Goal: Transaction & Acquisition: Purchase product/service

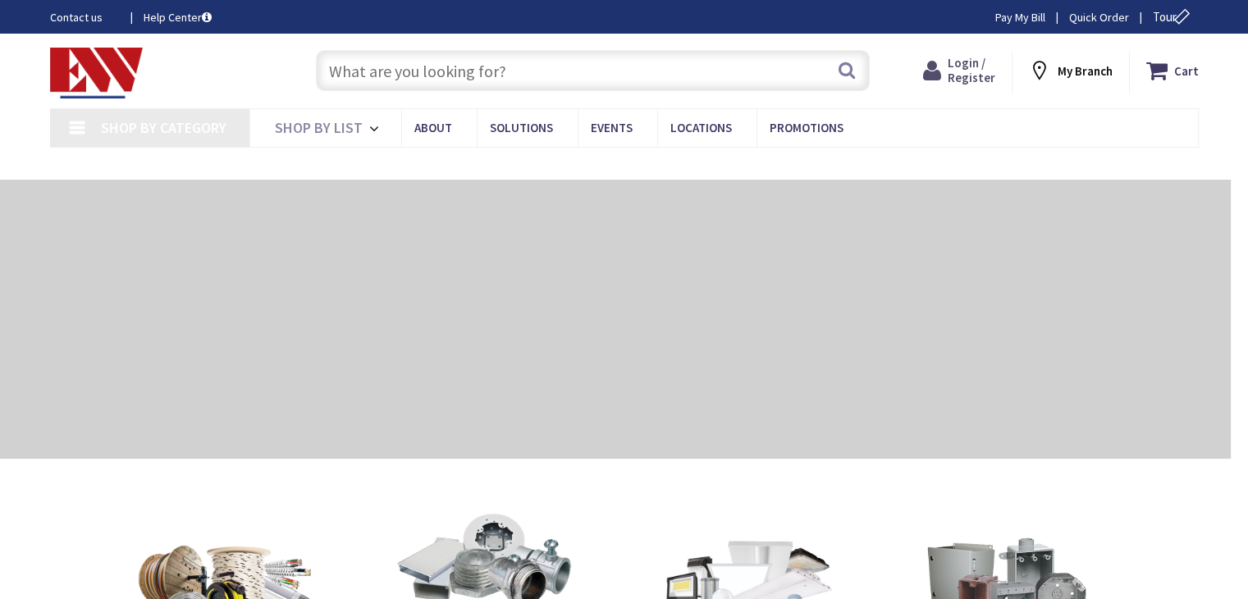
click at [962, 74] on span "Login / Register" at bounding box center [972, 70] width 48 height 30
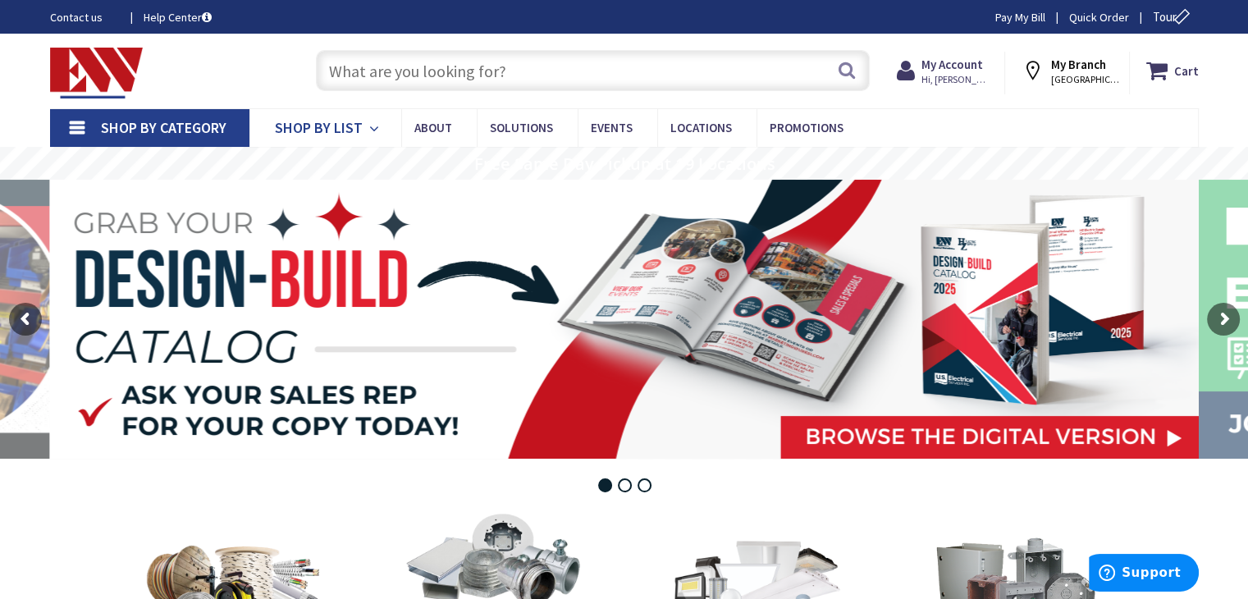
click at [327, 127] on span "Shop By List" at bounding box center [319, 127] width 88 height 19
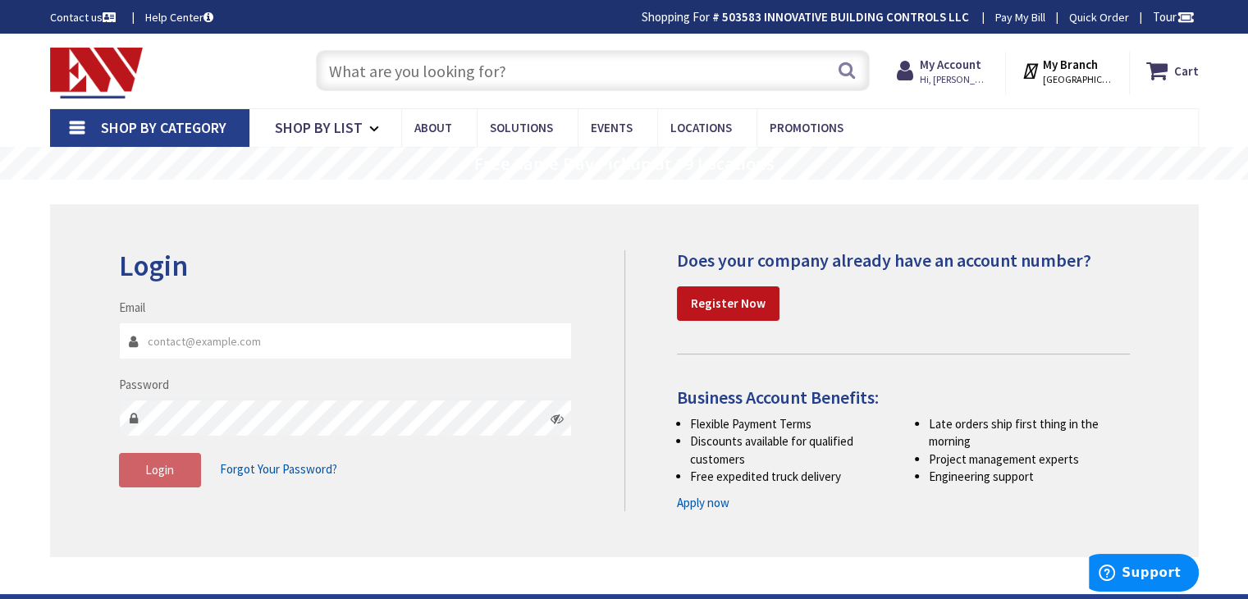
click at [67, 127] on link "Shop By Category" at bounding box center [149, 128] width 199 height 38
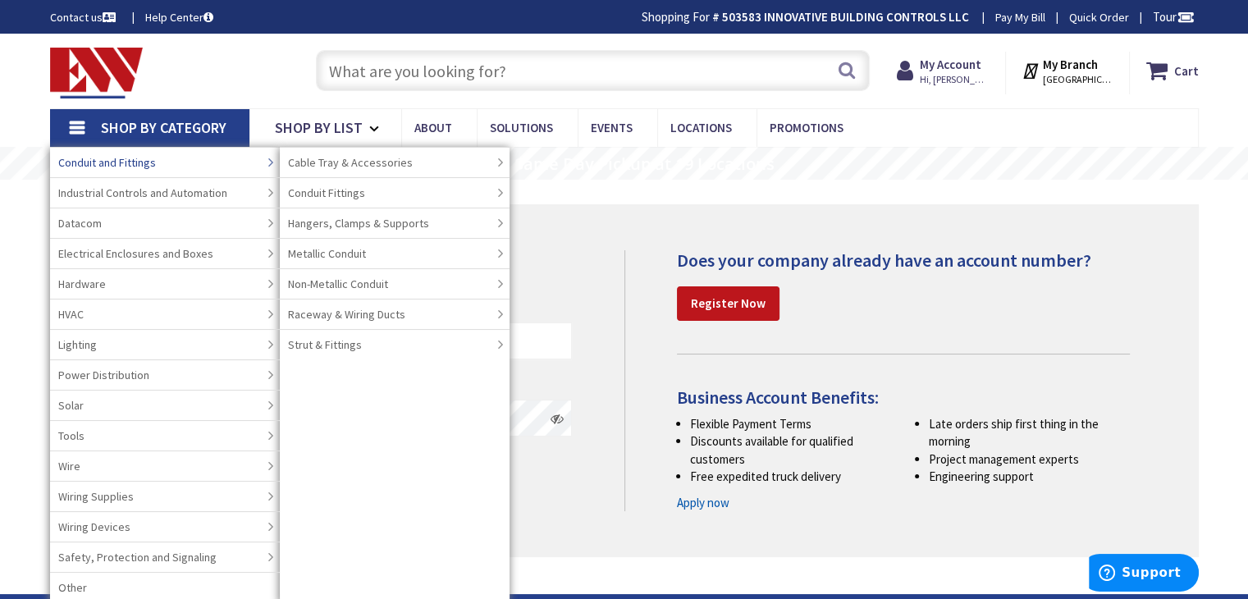
click at [84, 158] on span "Conduit and Fittings" at bounding box center [107, 162] width 98 height 16
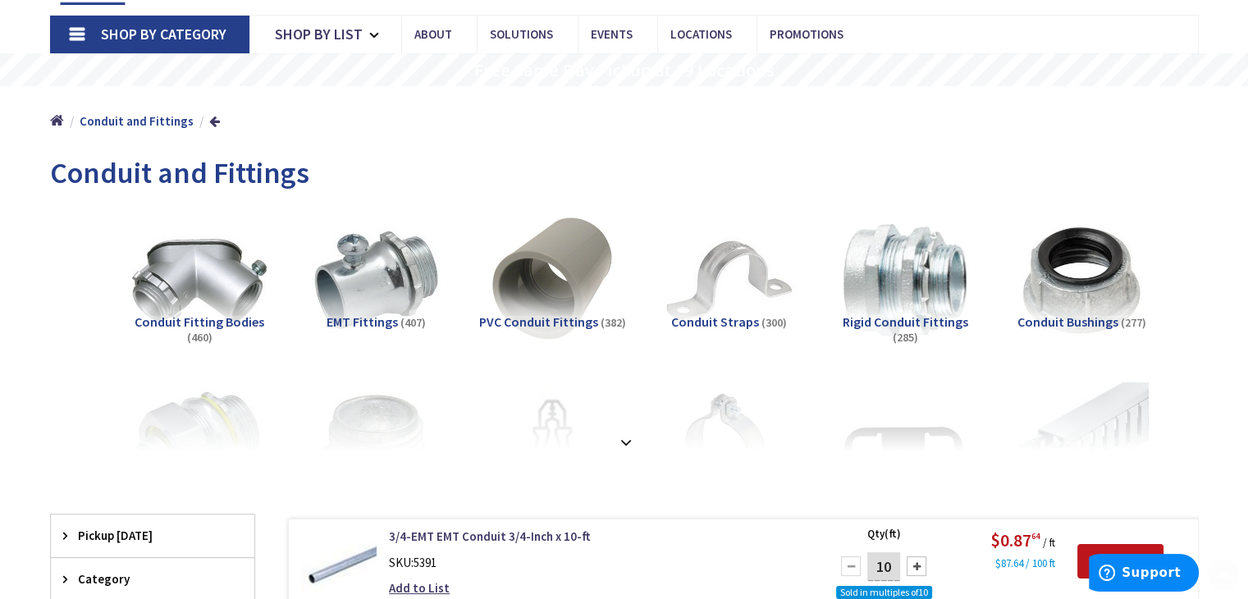
scroll to position [164, 0]
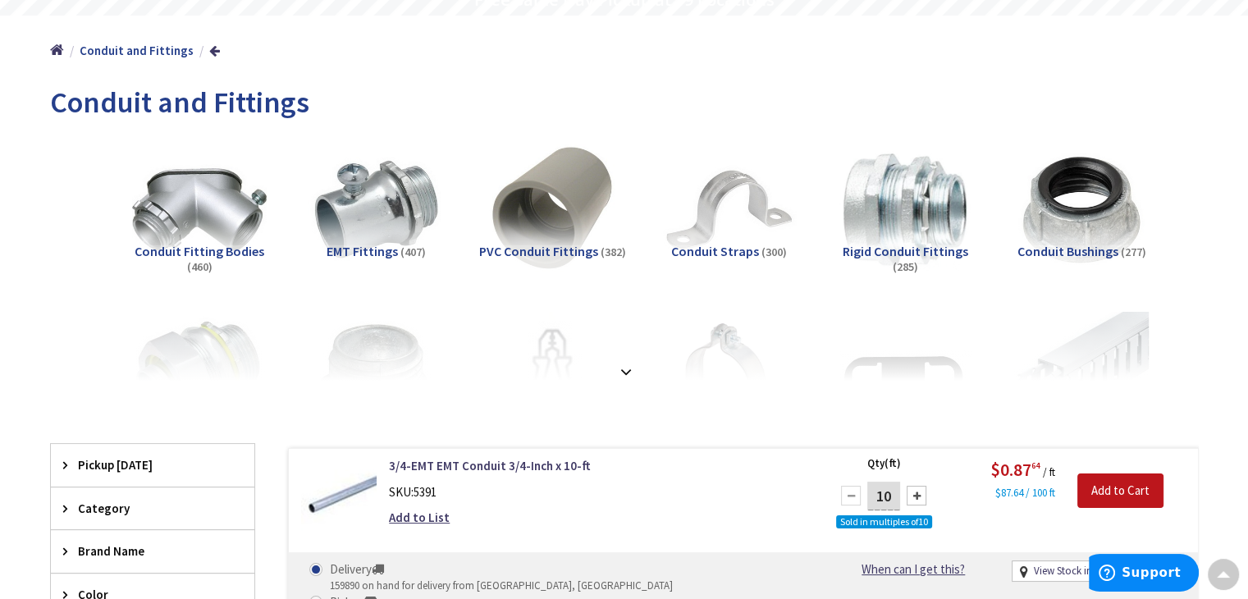
click at [624, 378] on strong at bounding box center [626, 372] width 20 height 18
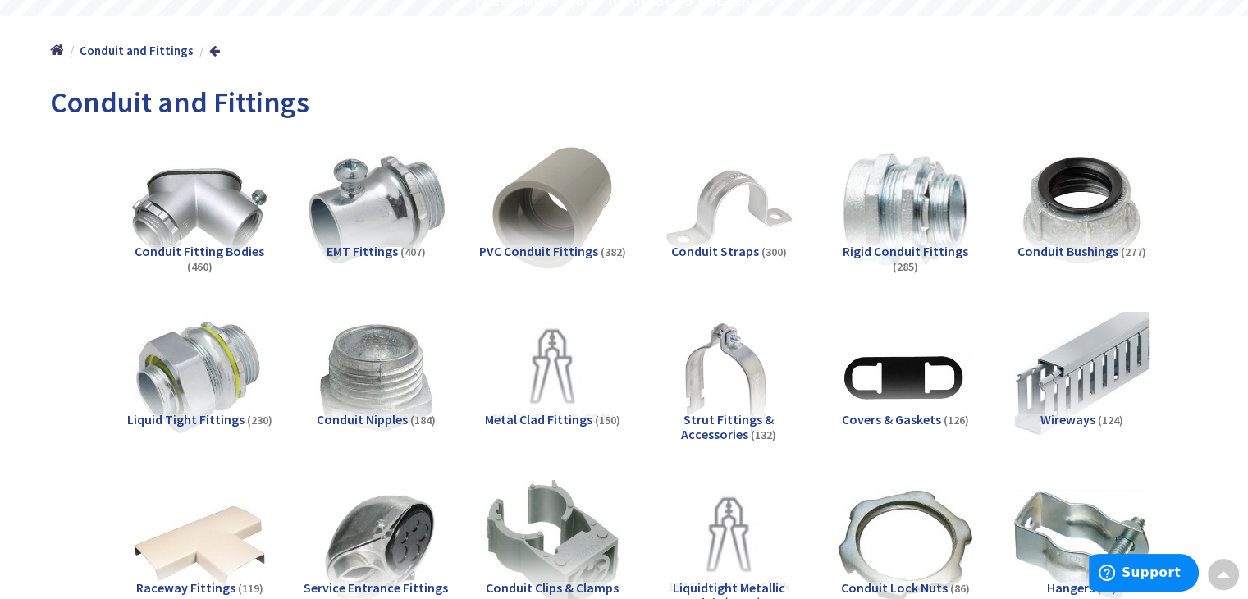
click at [411, 234] on img at bounding box center [375, 209] width 149 height 149
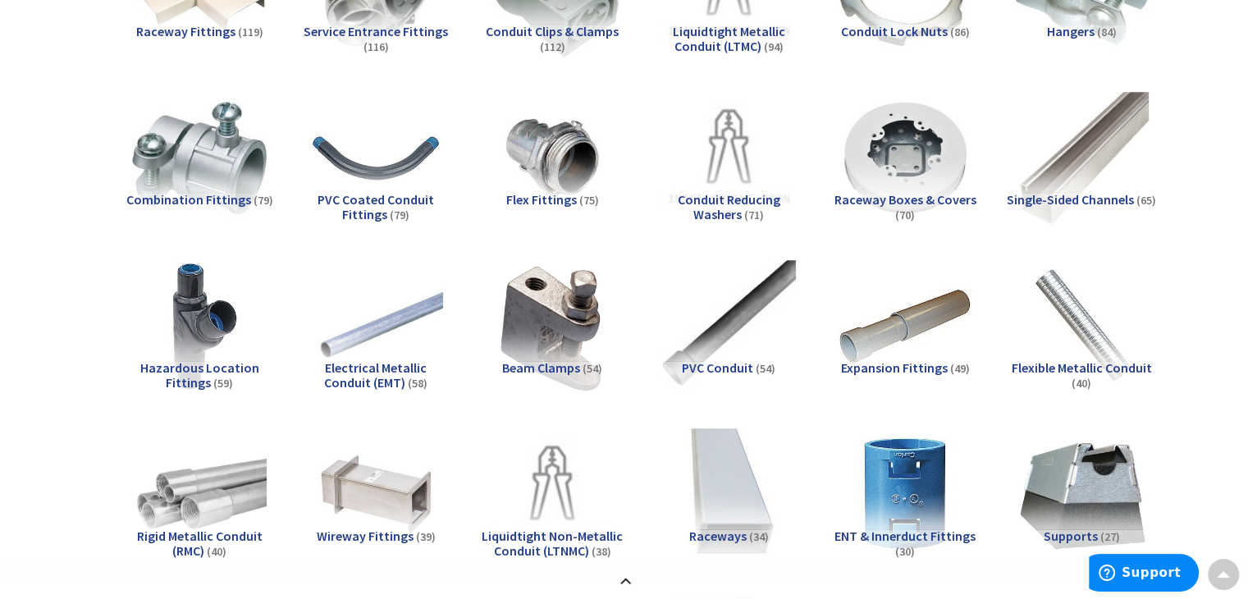
scroll to position [739, 0]
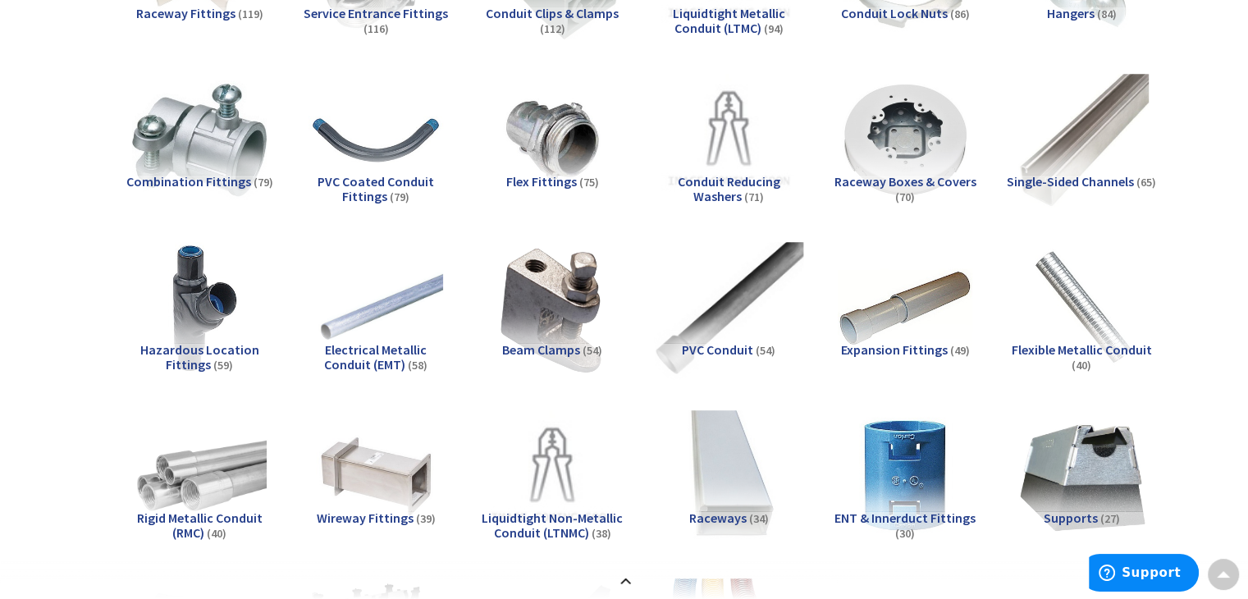
click at [712, 302] on img at bounding box center [728, 308] width 149 height 149
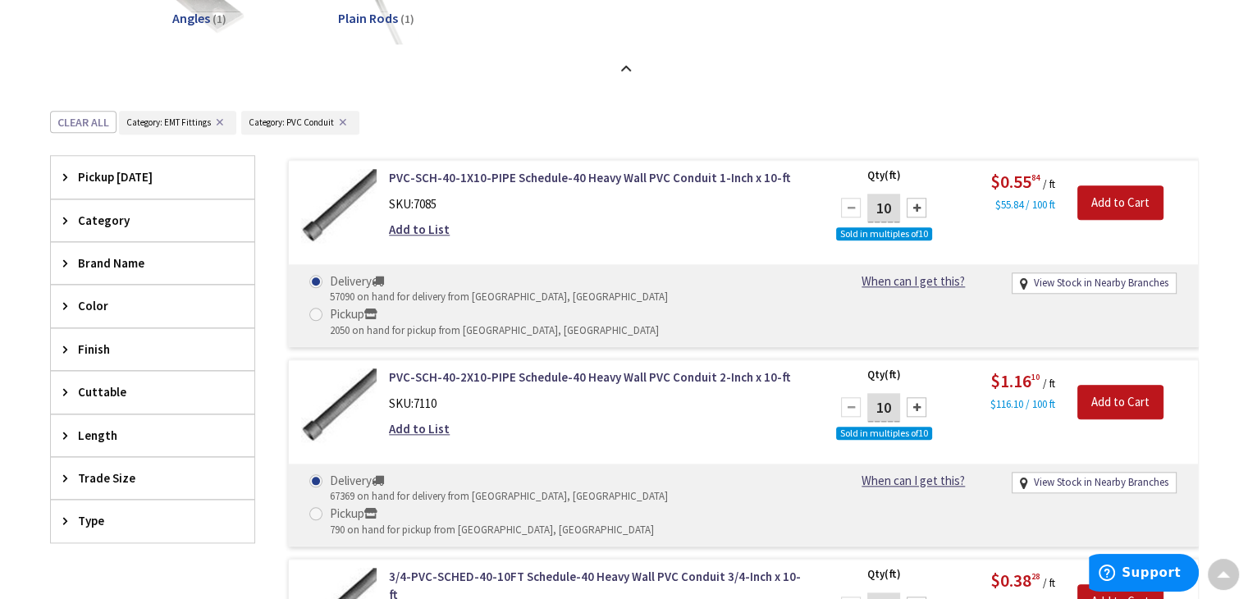
scroll to position [1772, 0]
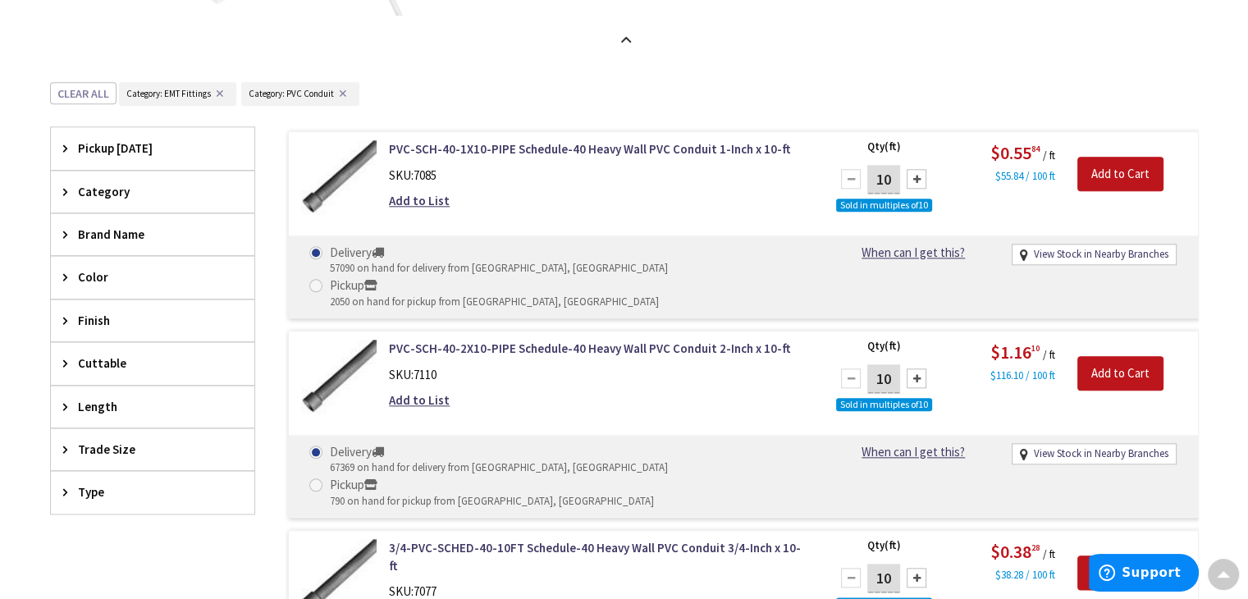
drag, startPoint x: 563, startPoint y: 338, endPoint x: 560, endPoint y: 357, distance: 19.2
click at [560, 391] on div "Add to List" at bounding box center [598, 399] width 418 height 17
click at [72, 401] on icon at bounding box center [69, 407] width 12 height 12
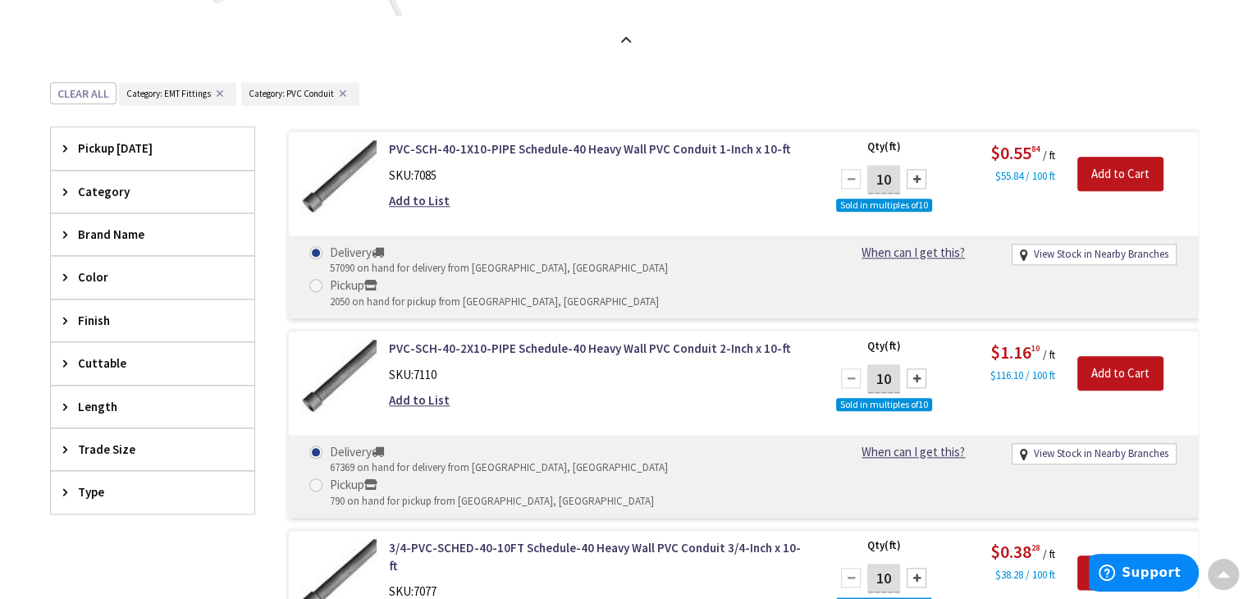
click at [65, 443] on icon at bounding box center [69, 449] width 12 height 12
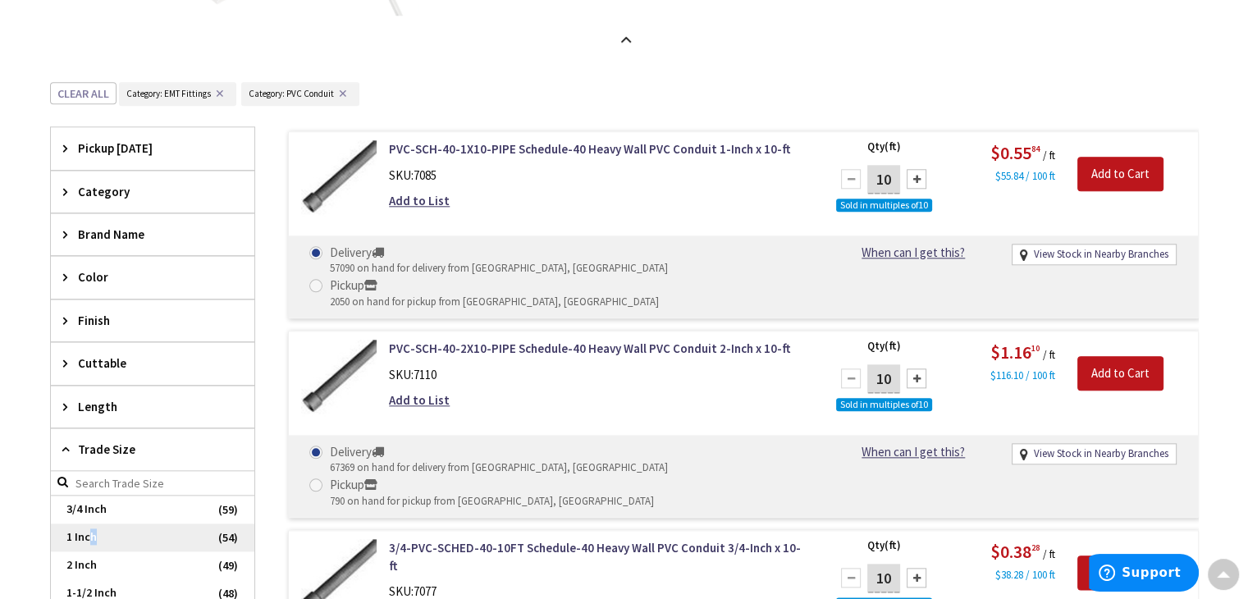
click at [92, 538] on span "1 Inch" at bounding box center [153, 538] width 204 height 28
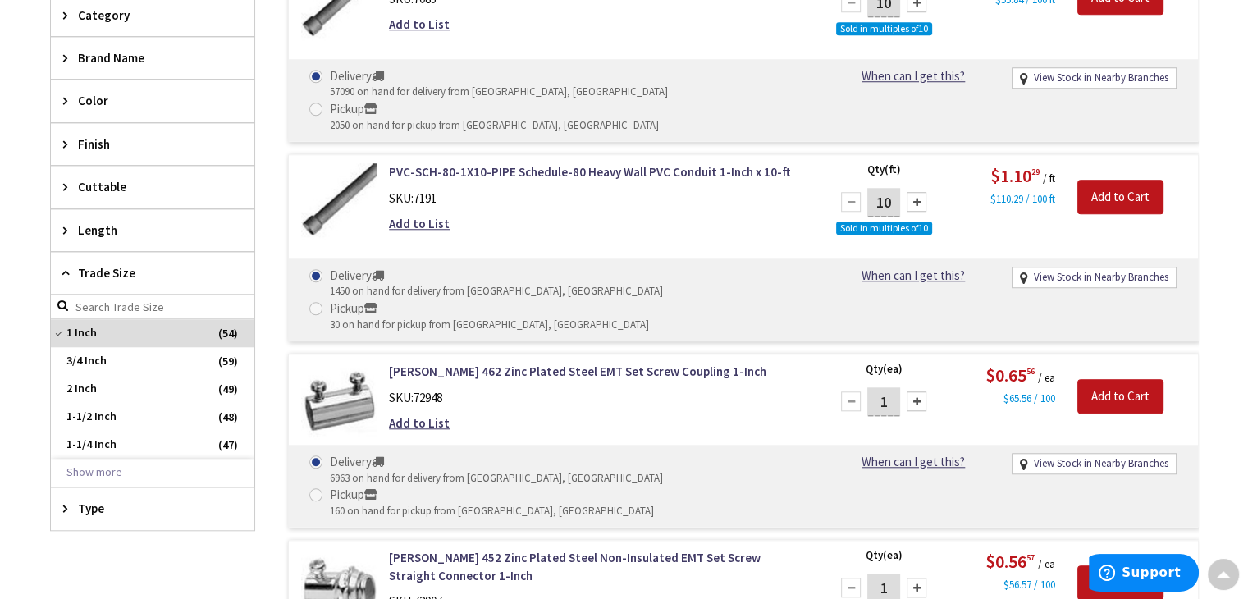
scroll to position [1362, 0]
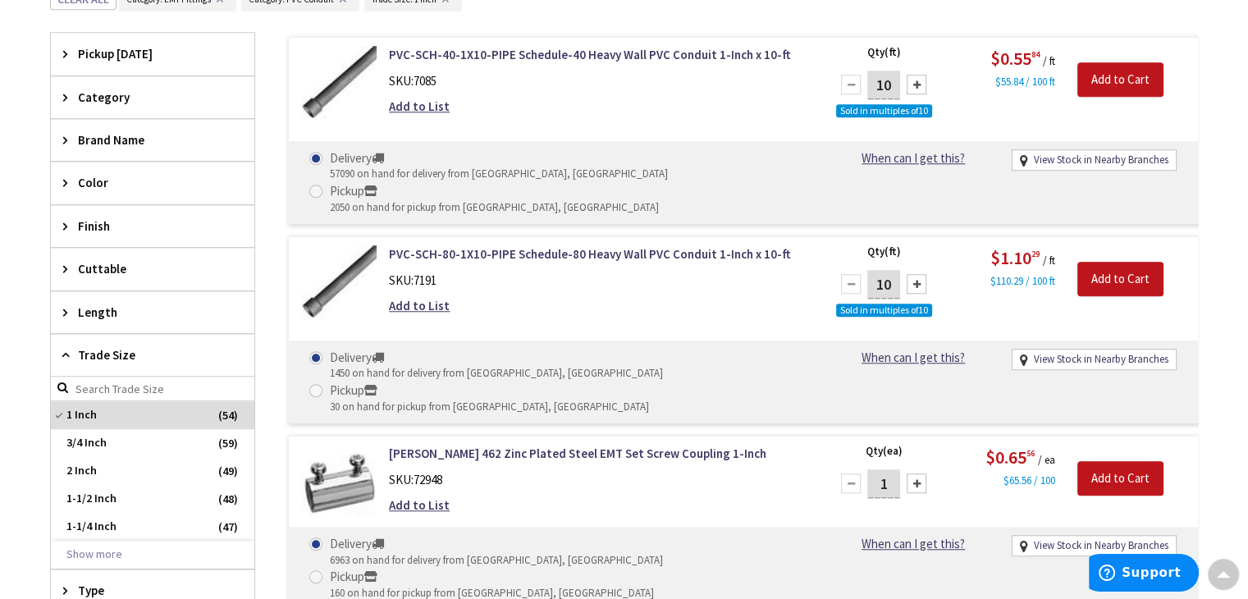
click at [65, 224] on icon at bounding box center [69, 226] width 12 height 12
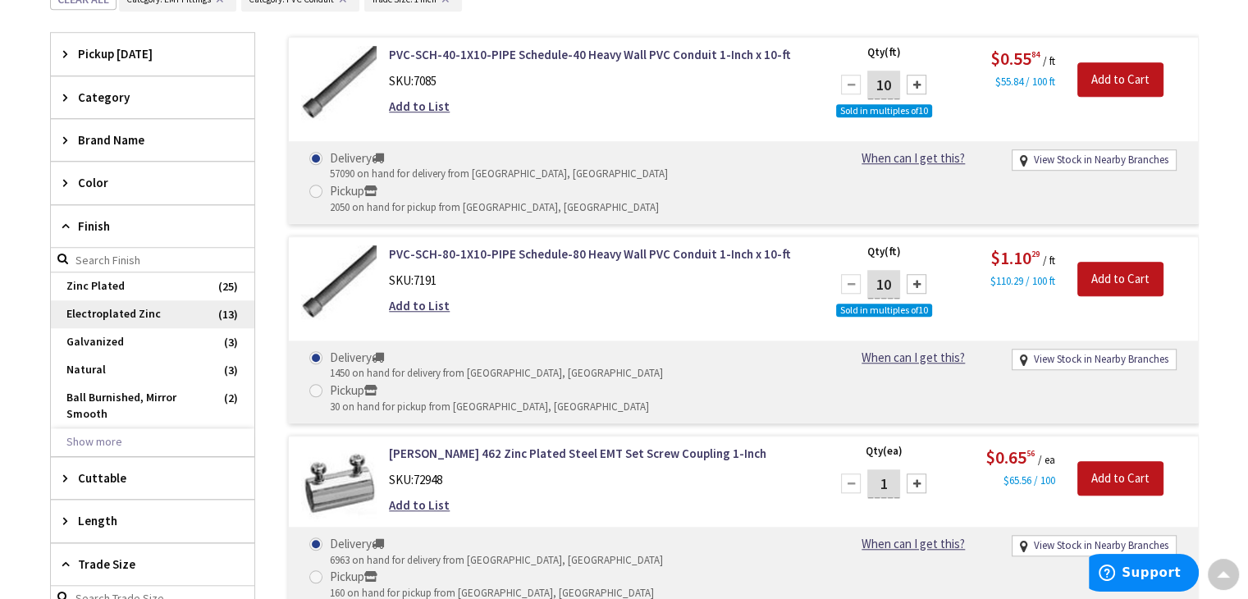
scroll to position [1444, 0]
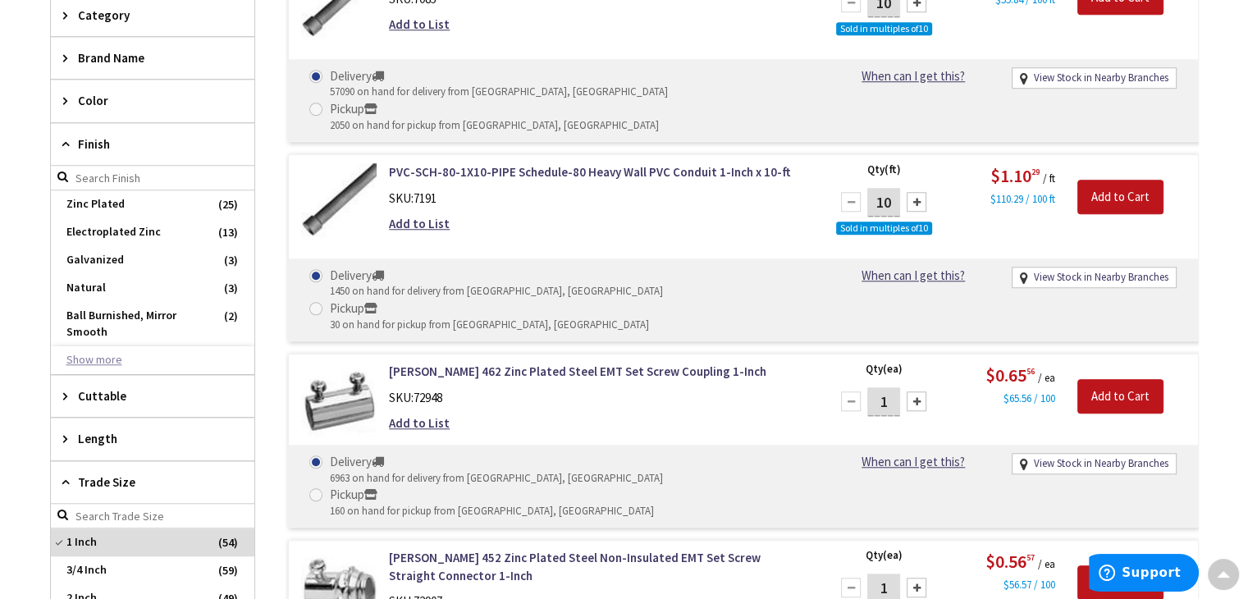
click at [95, 357] on button "Show more" at bounding box center [153, 360] width 204 height 28
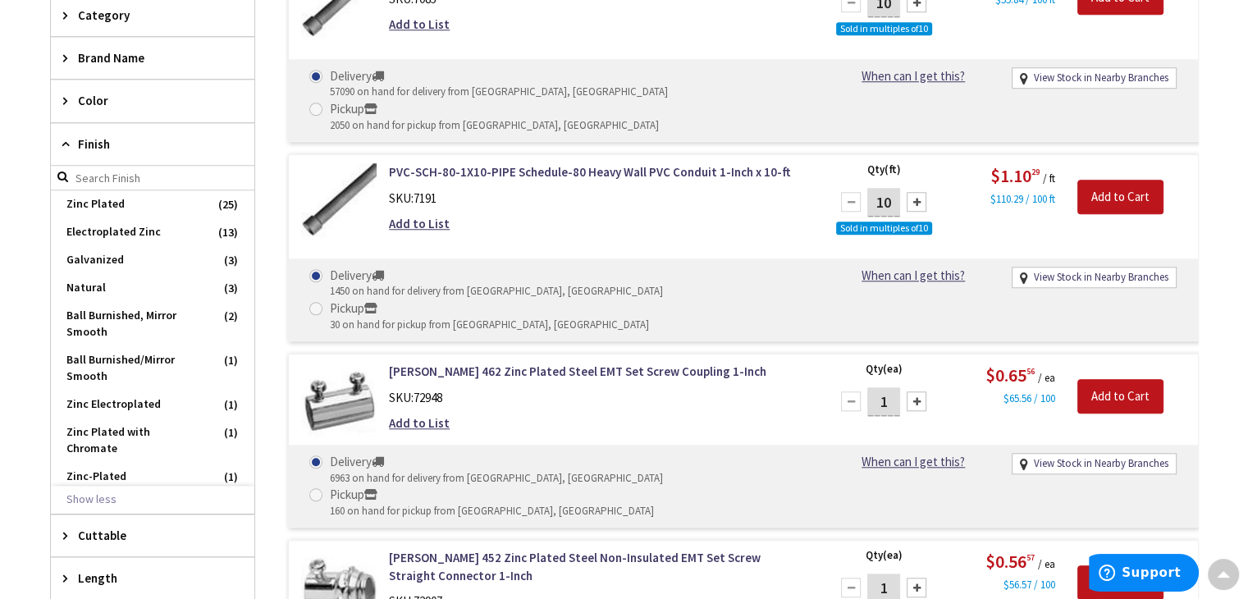
click at [68, 143] on icon at bounding box center [69, 144] width 12 height 12
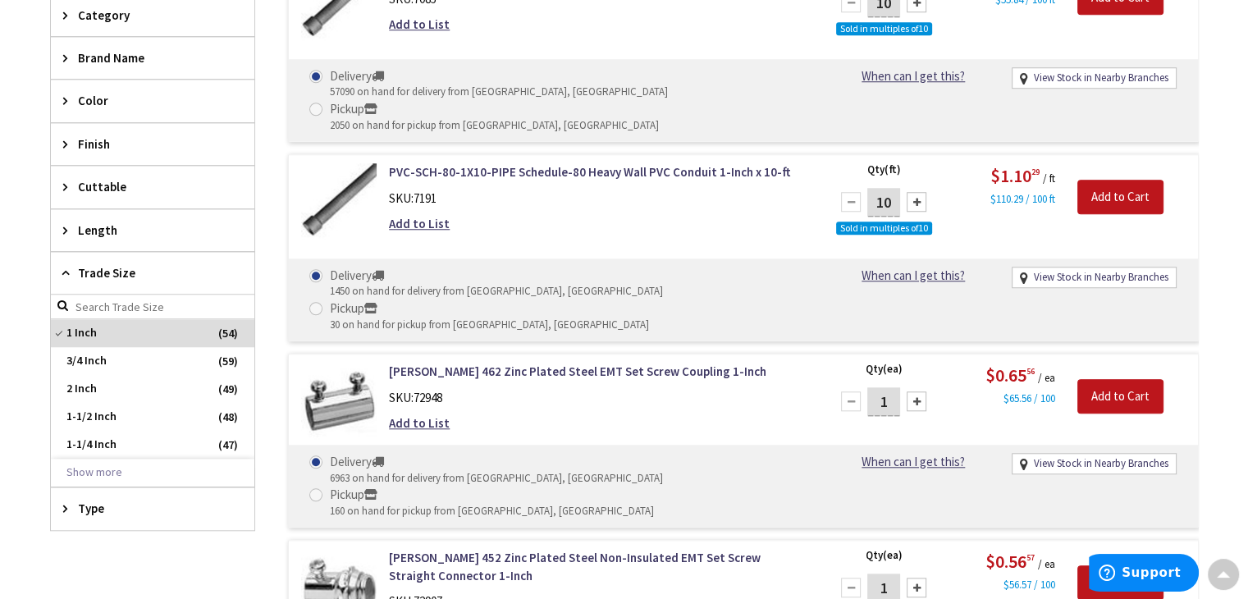
scroll to position [1362, 0]
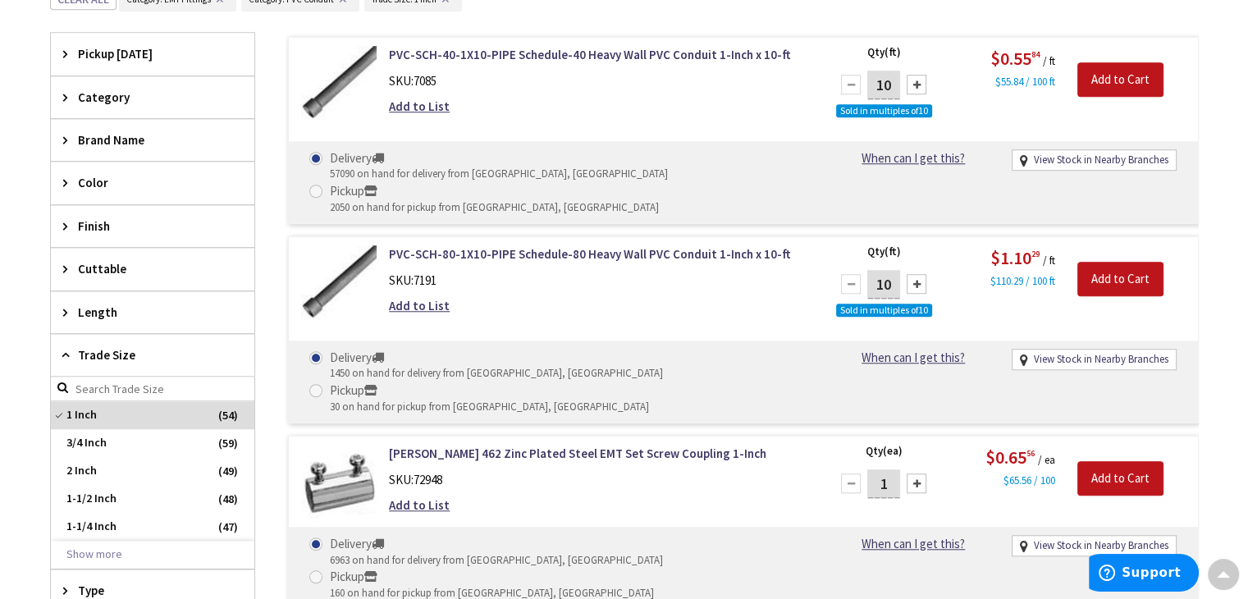
click at [66, 94] on icon at bounding box center [69, 97] width 12 height 12
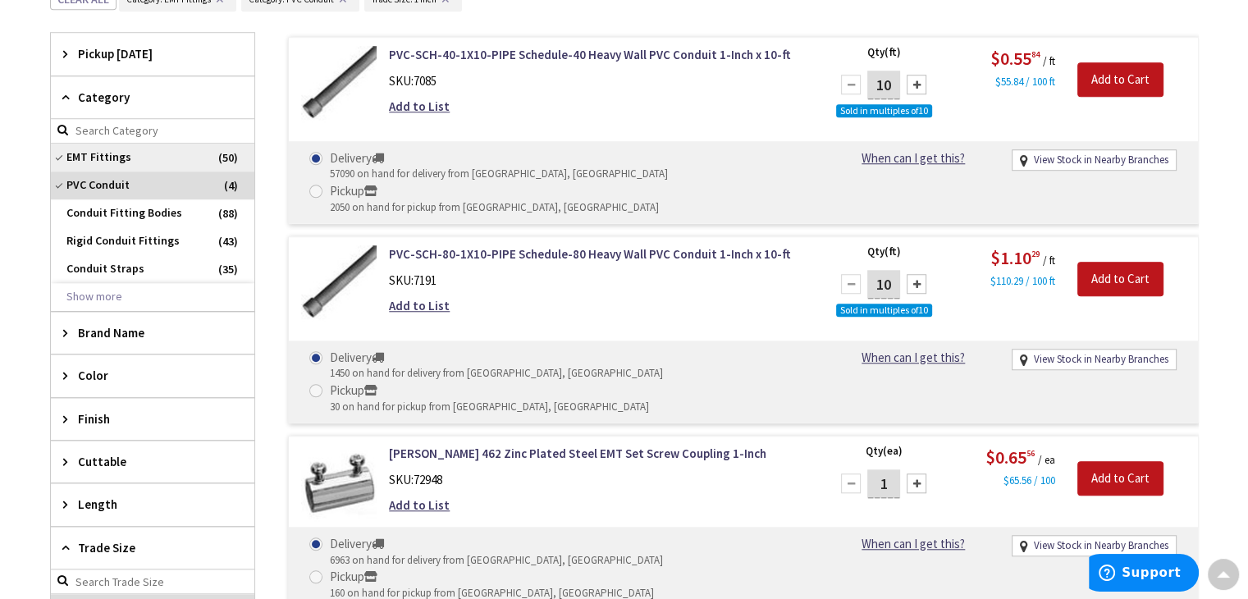
click at [60, 158] on span "EMT Fittings" at bounding box center [153, 158] width 204 height 28
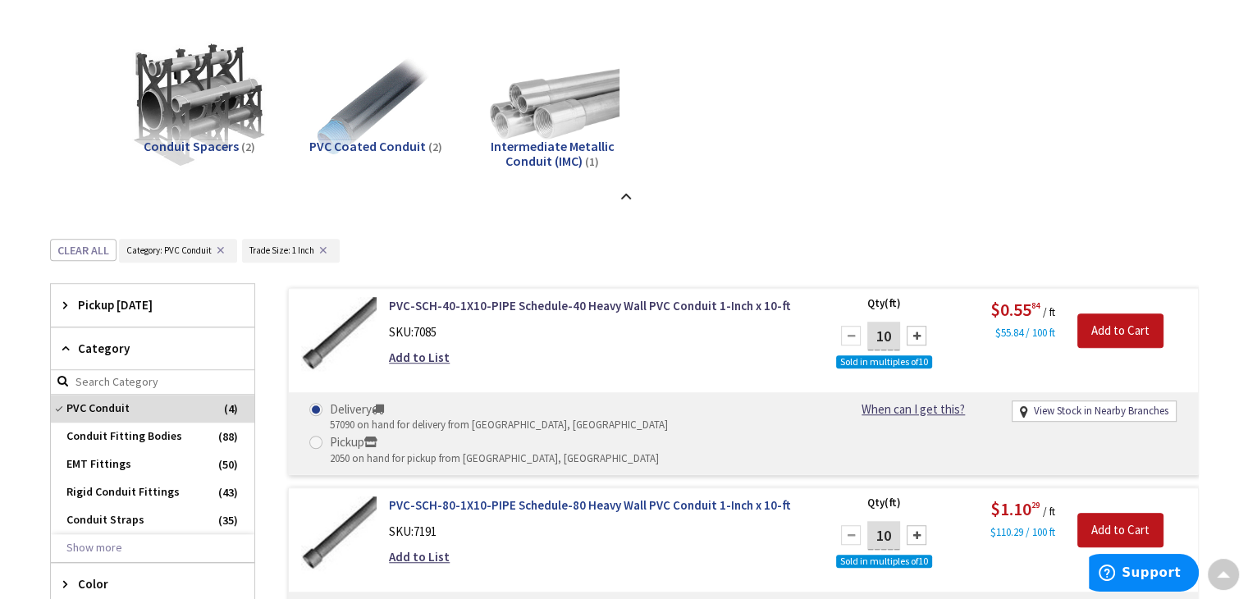
scroll to position [1197, 0]
